Goal: Navigation & Orientation: Understand site structure

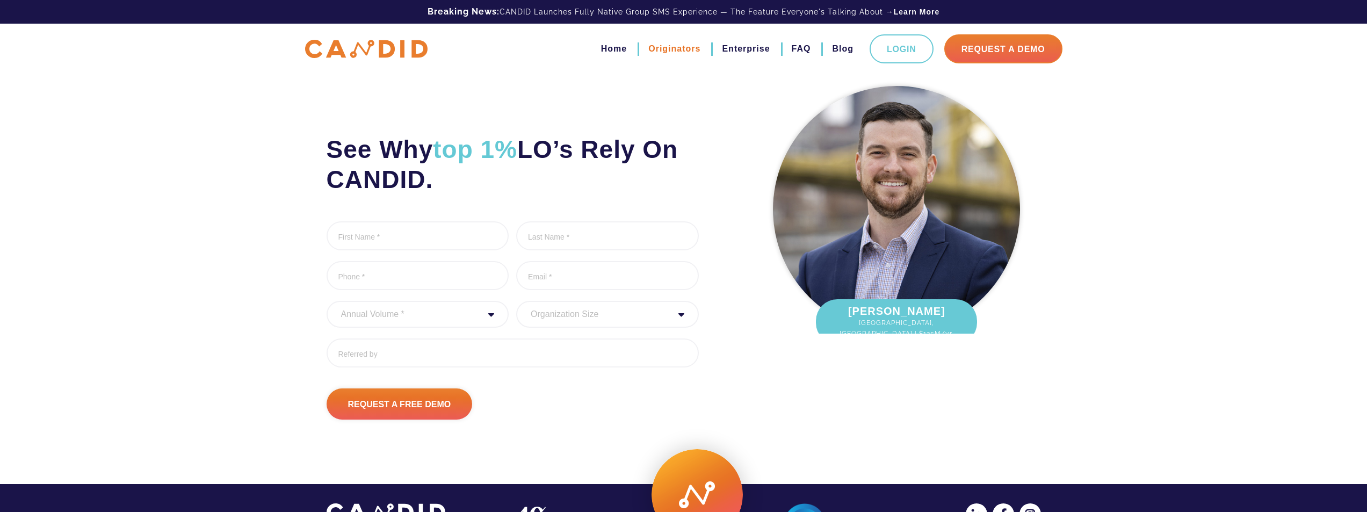
click at [670, 46] on link "Originators" at bounding box center [674, 49] width 52 height 18
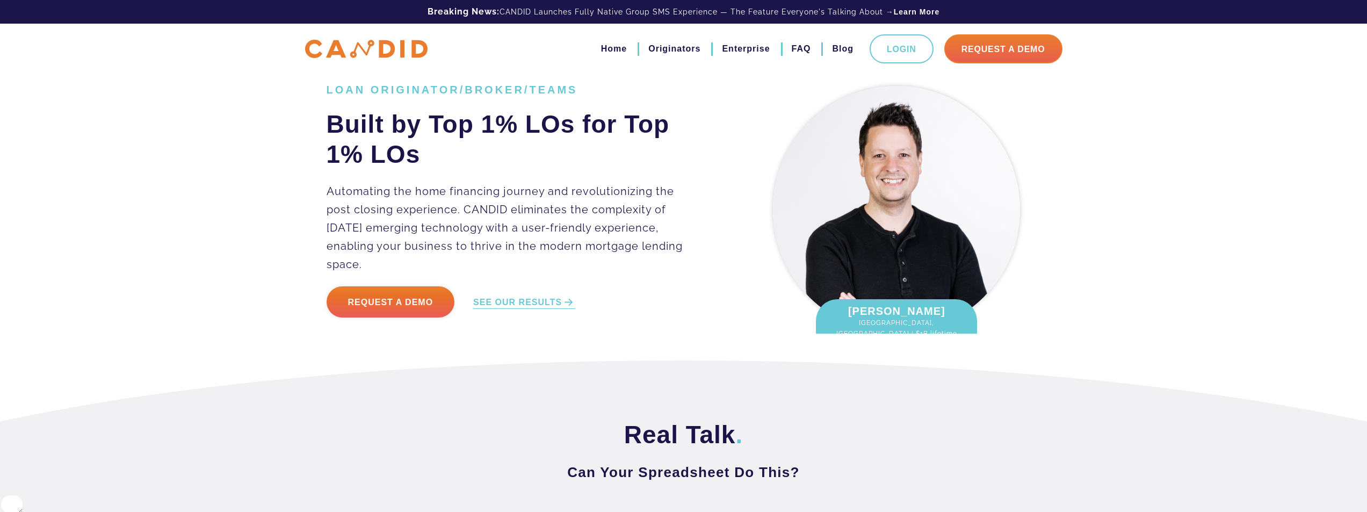
scroll to position [390, 0]
click at [606, 46] on link "Home" at bounding box center [614, 49] width 26 height 18
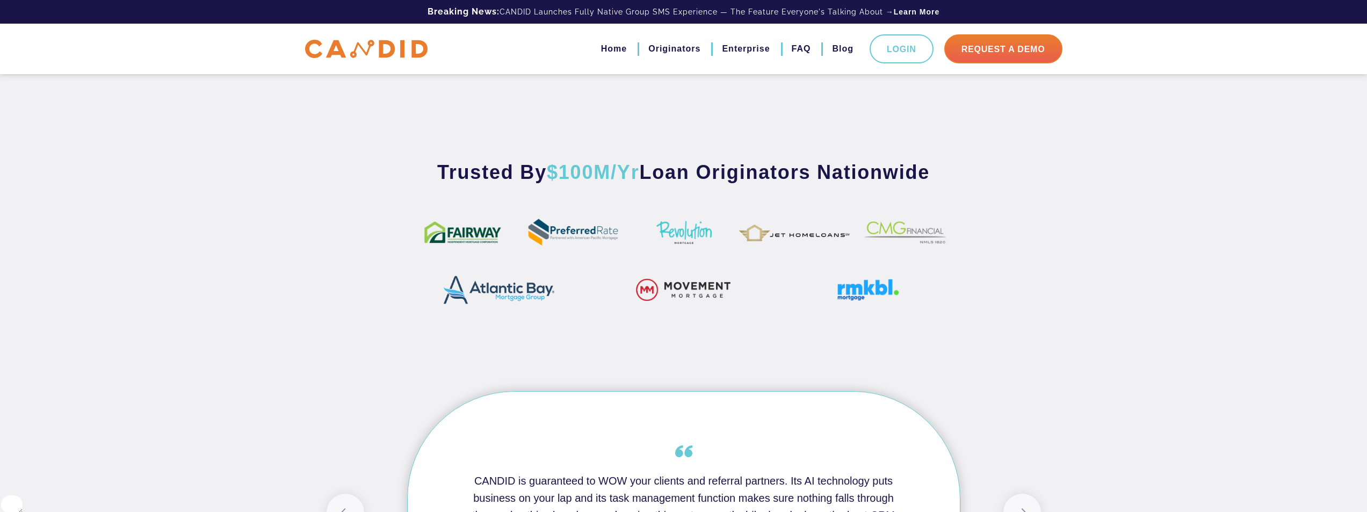
scroll to position [645, 0]
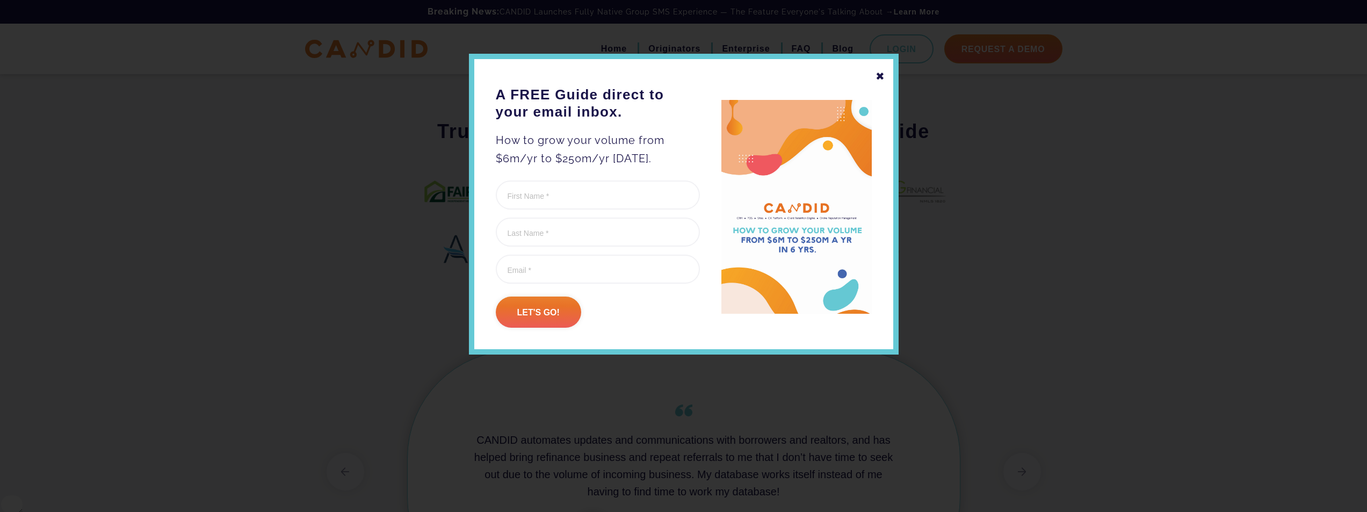
click at [880, 74] on div "✖" at bounding box center [880, 76] width 10 height 18
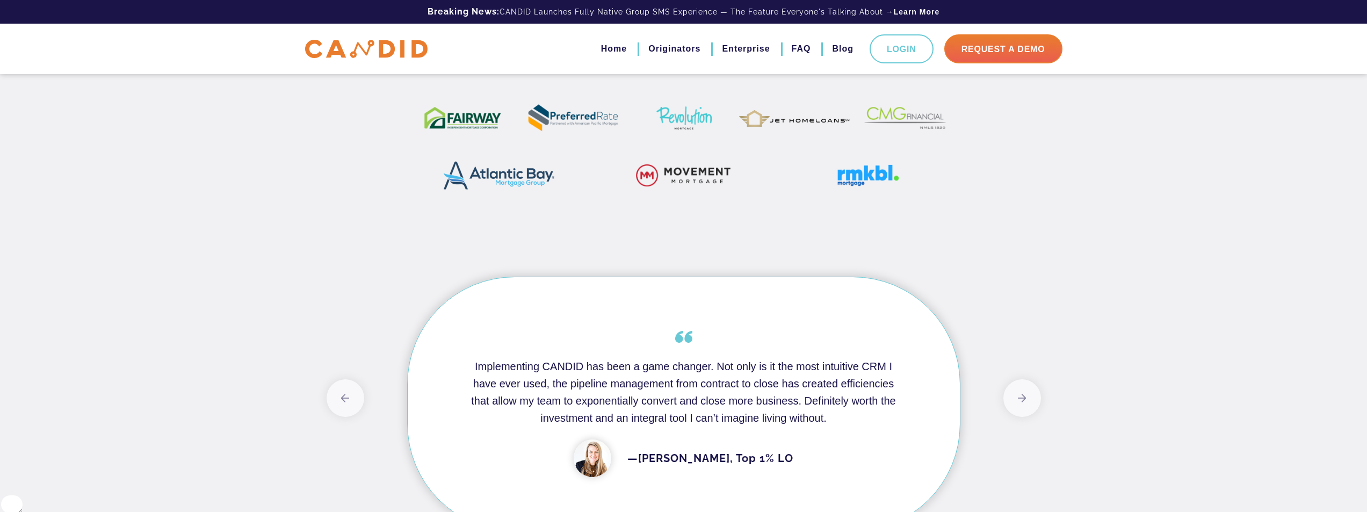
scroll to position [591, 0]
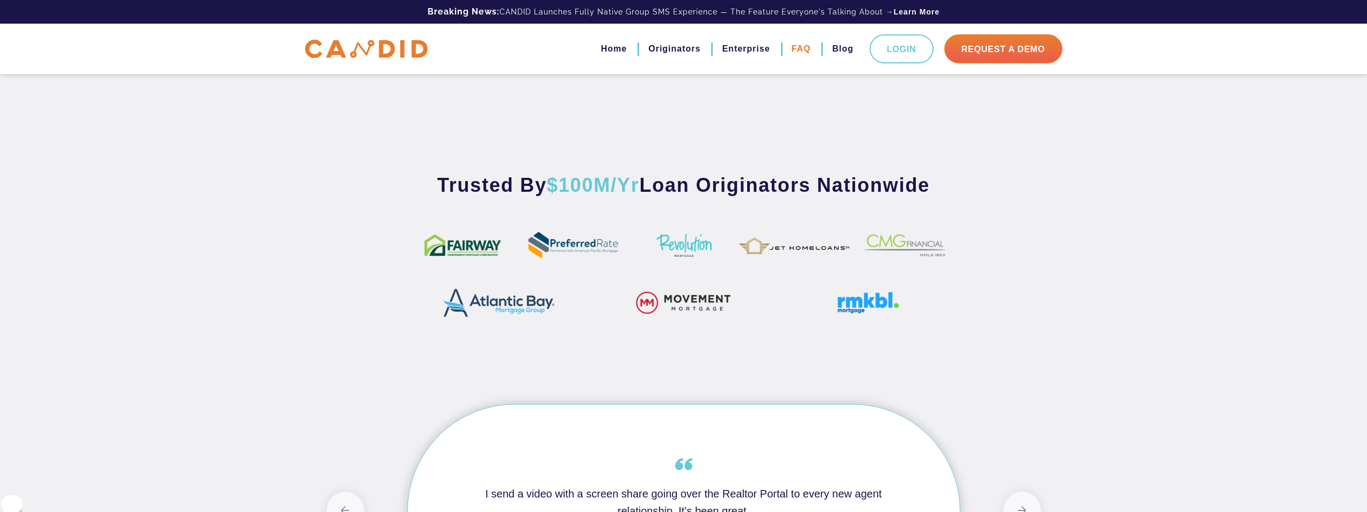
click at [800, 48] on link "FAQ" at bounding box center [801, 49] width 19 height 18
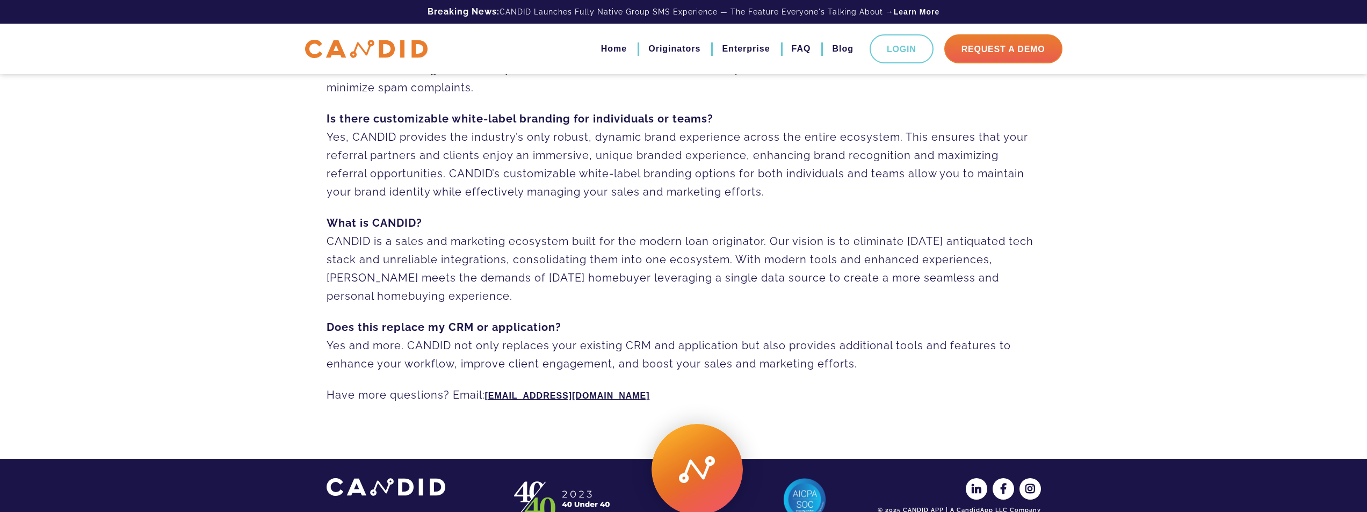
scroll to position [738, 0]
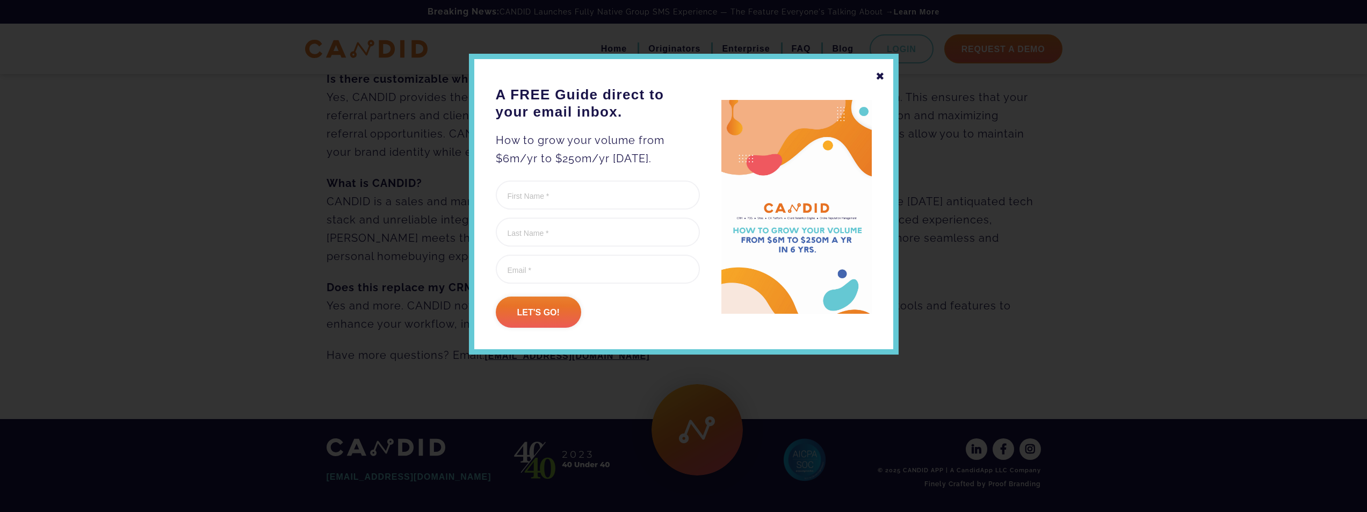
click at [880, 75] on div "✖" at bounding box center [880, 76] width 10 height 18
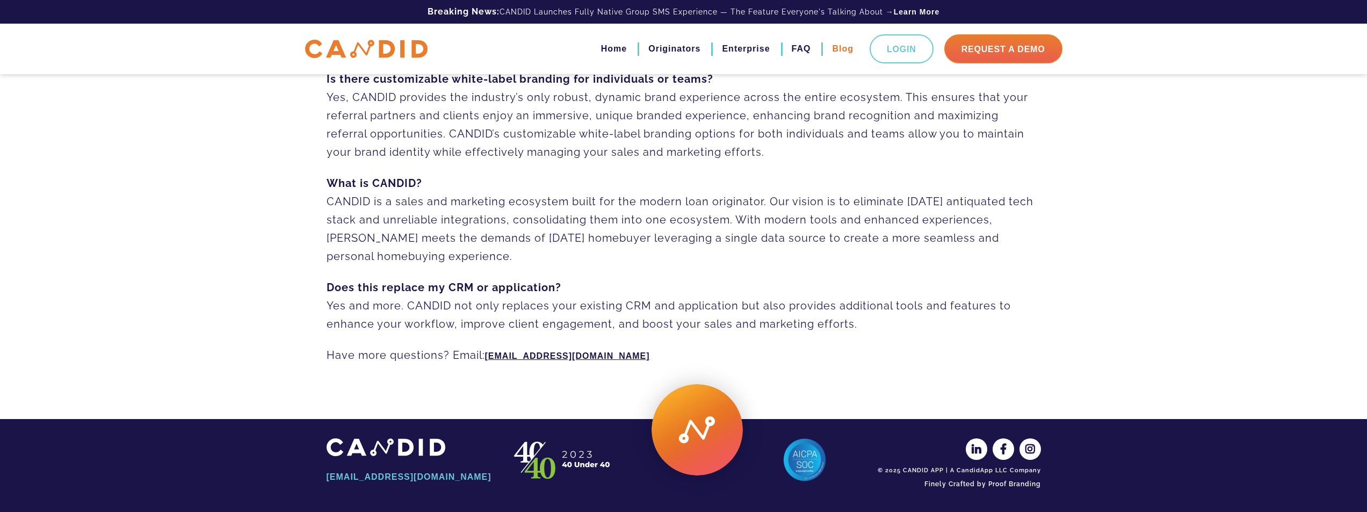
click at [844, 52] on link "Blog" at bounding box center [842, 49] width 21 height 18
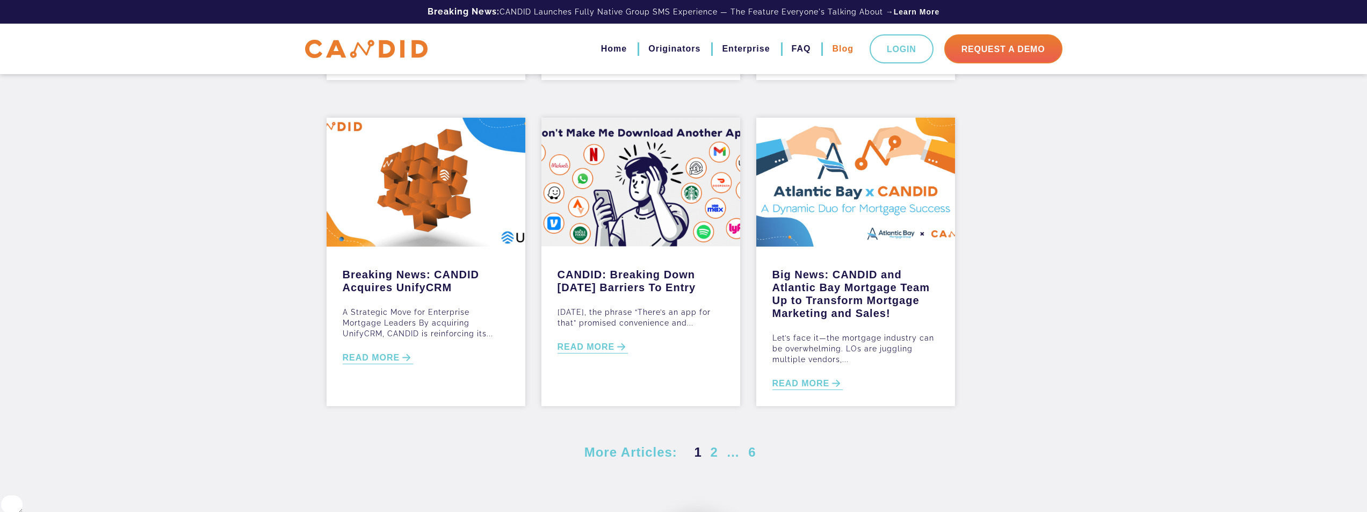
scroll to position [269, 0]
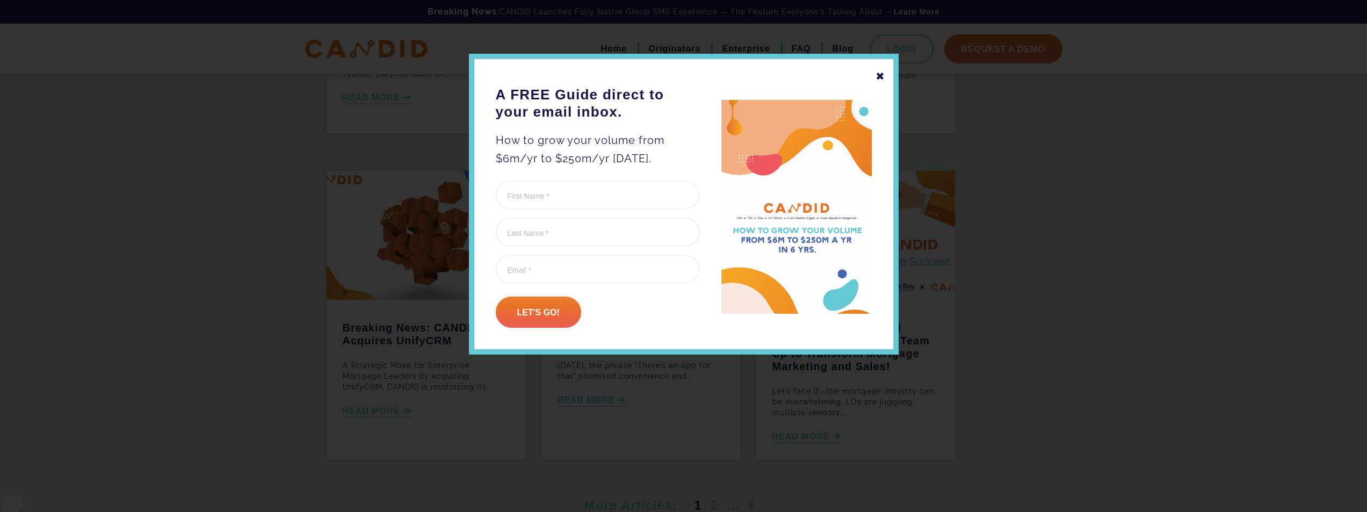
click at [879, 76] on div "✖" at bounding box center [880, 76] width 10 height 18
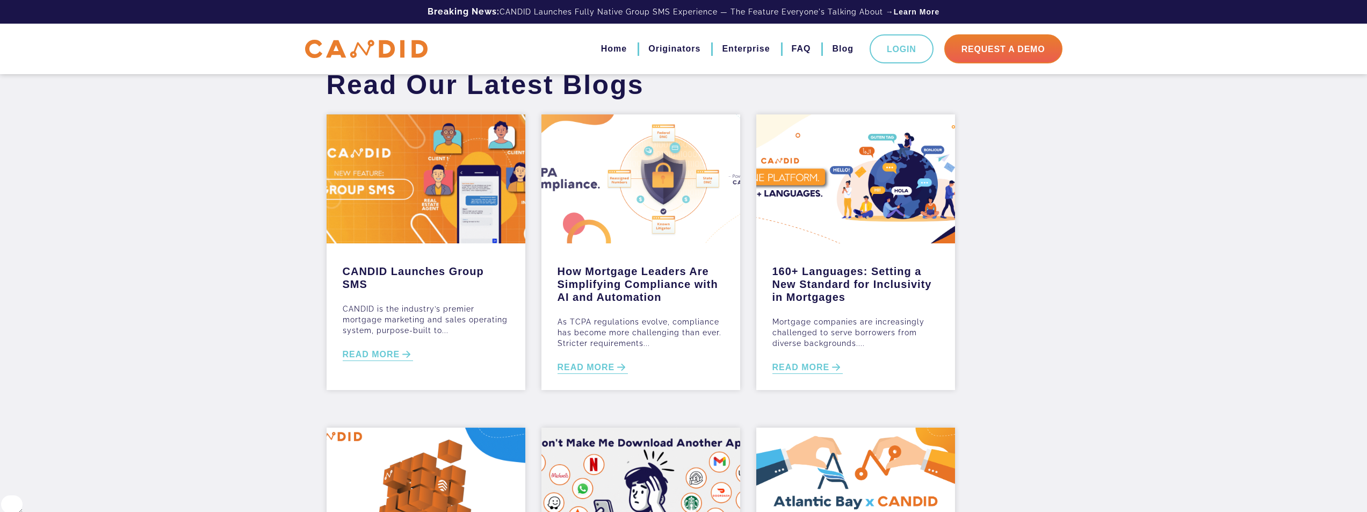
scroll to position [0, 0]
